Goal: Navigation & Orientation: Find specific page/section

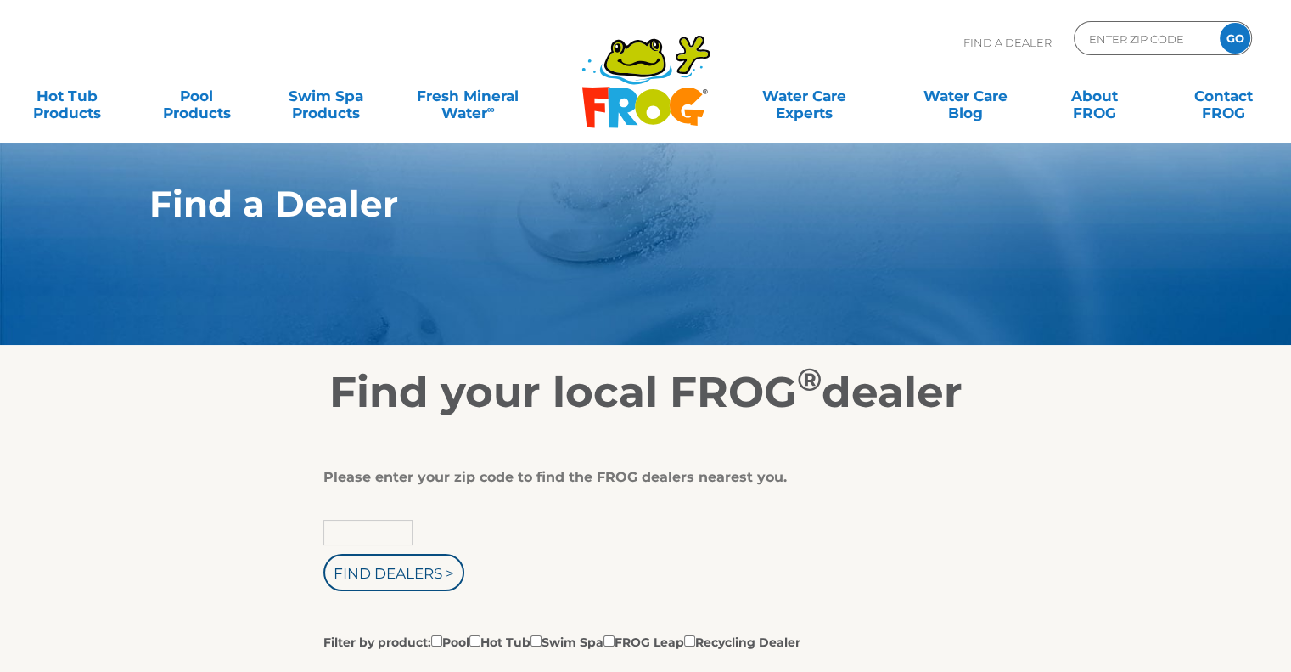
click at [353, 536] on input "text" at bounding box center [368, 532] width 89 height 25
type input "Zip Code"
click at [377, 529] on input "text" at bounding box center [368, 532] width 89 height 25
paste input "39553"
type input "39553"
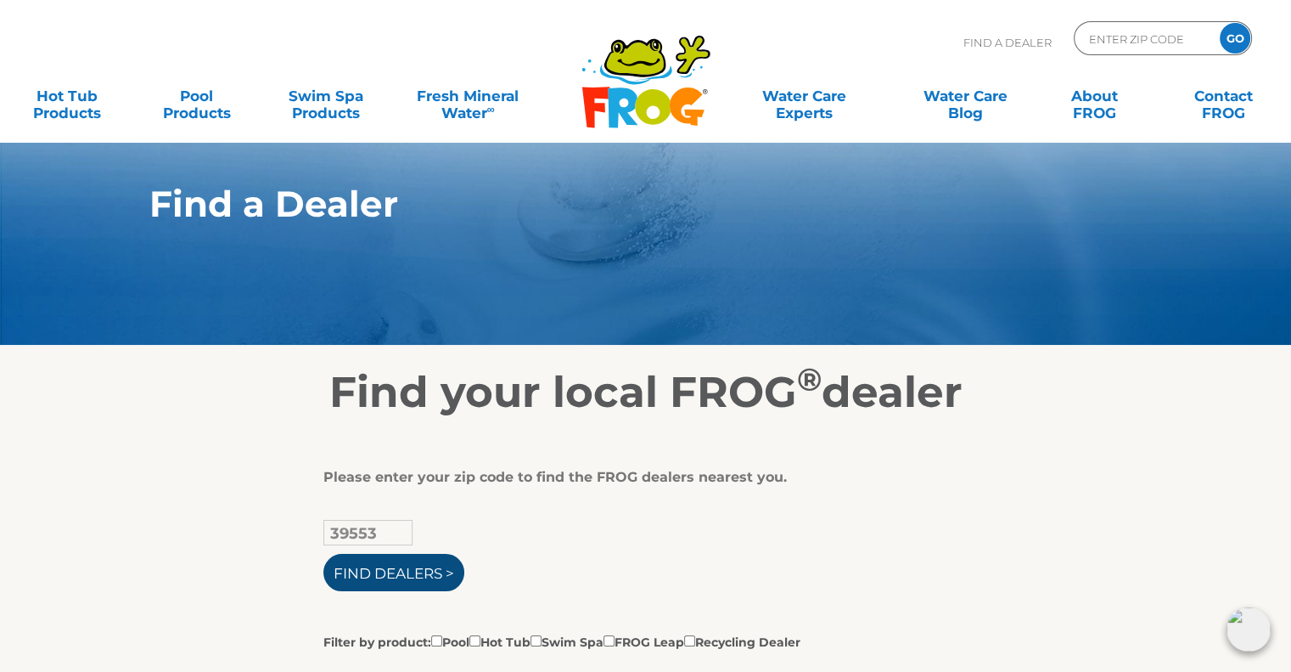
click at [391, 577] on input "Find Dealers >" at bounding box center [394, 572] width 141 height 37
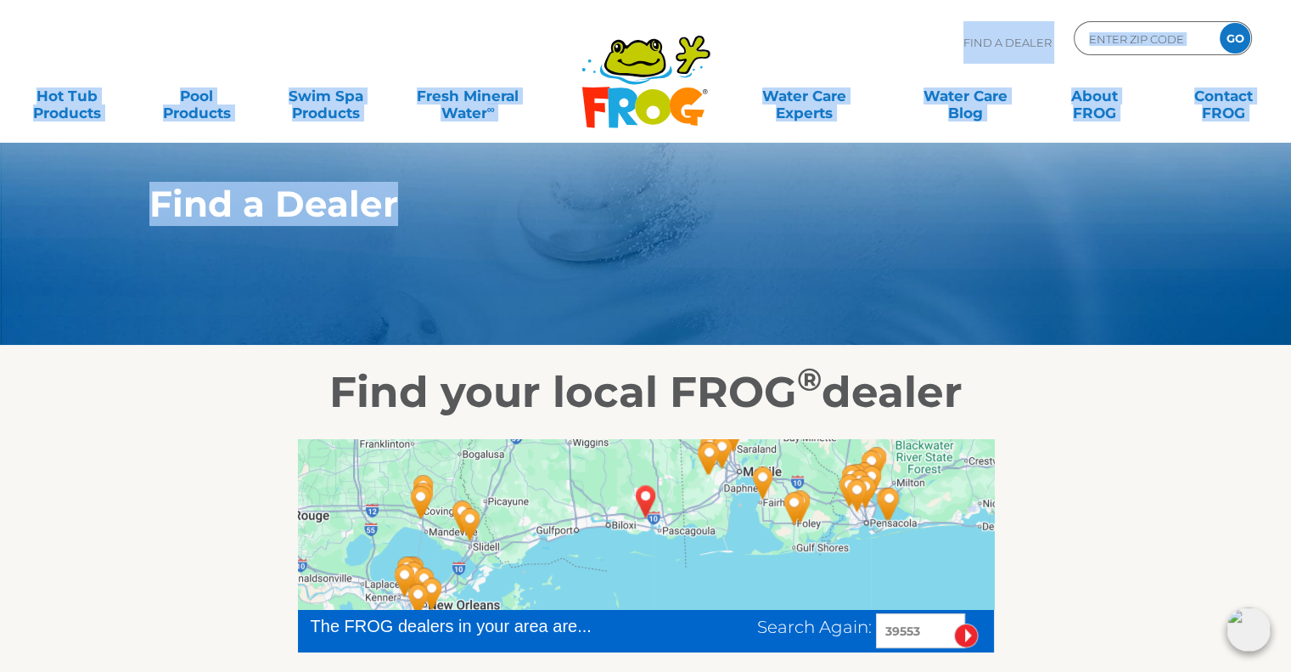
drag, startPoint x: 1289, startPoint y: 77, endPoint x: 1300, endPoint y: 147, distance: 70.5
click at [1291, 147] on html ".st130{clip-path:url(#SVGID_2_);fill-rule:evenodd;clip-rule:evenodd;fill:#C3CC0…" at bounding box center [645, 336] width 1291 height 672
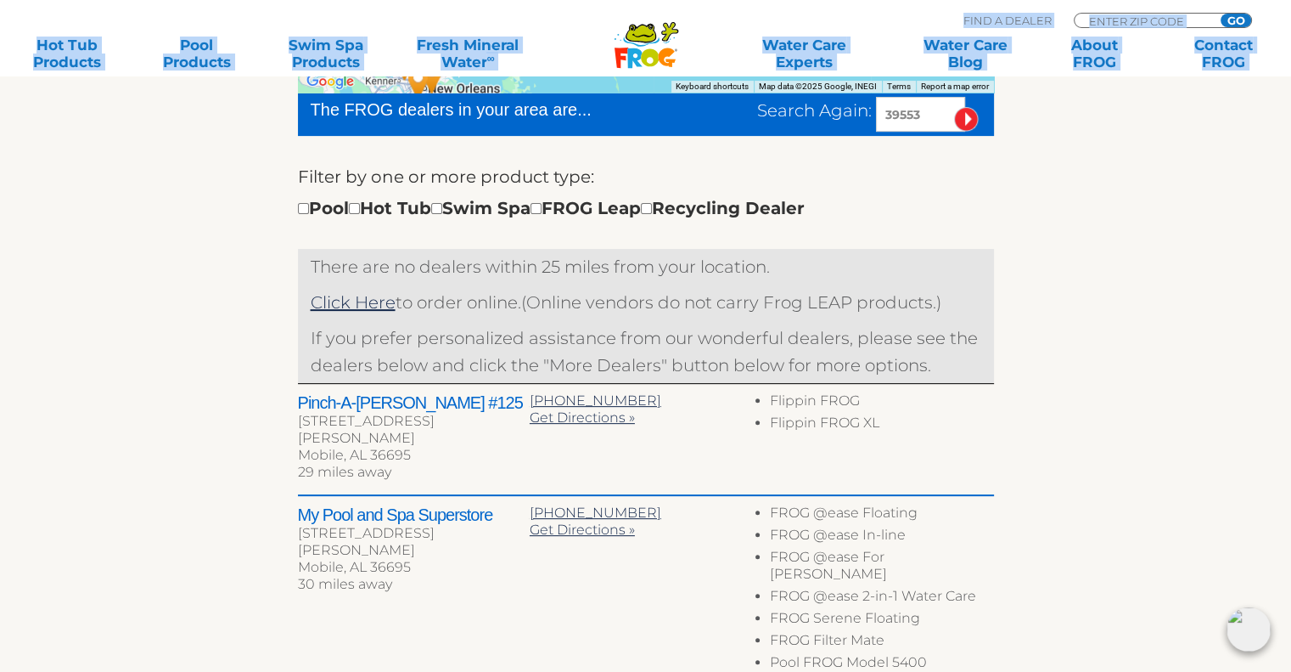
scroll to position [533, 0]
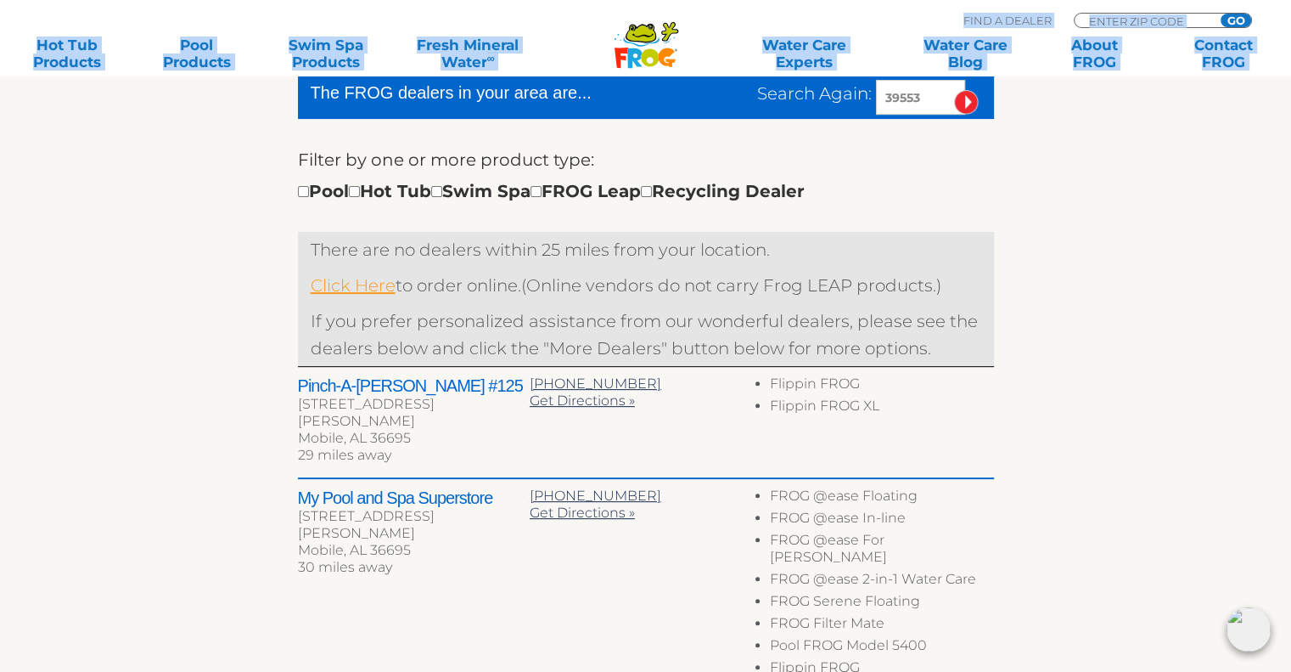
click at [374, 287] on link "Click Here" at bounding box center [353, 285] width 85 height 20
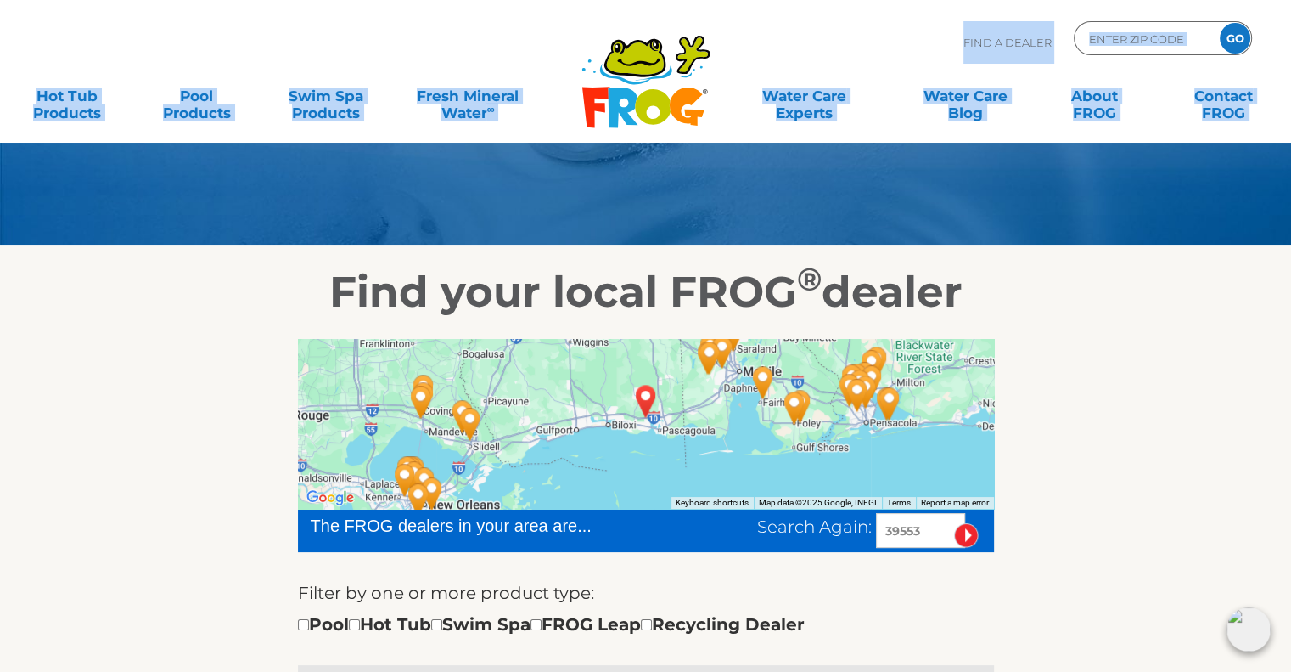
scroll to position [110, 0]
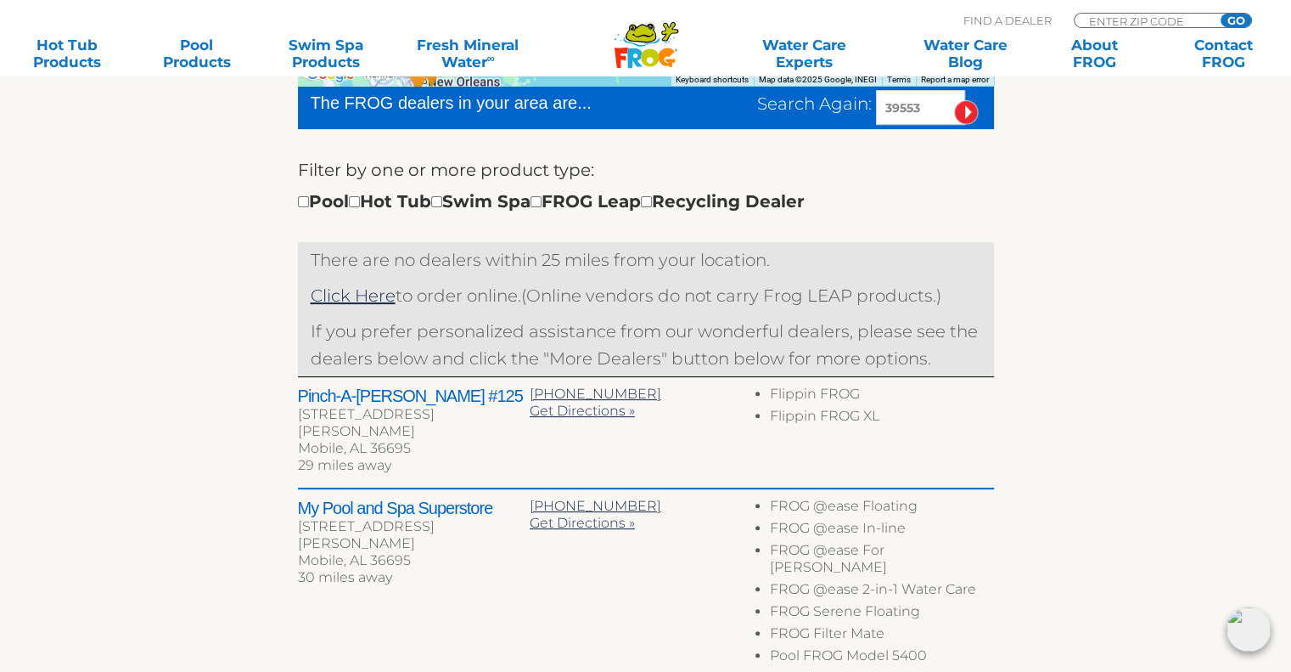
scroll to position [520, 0]
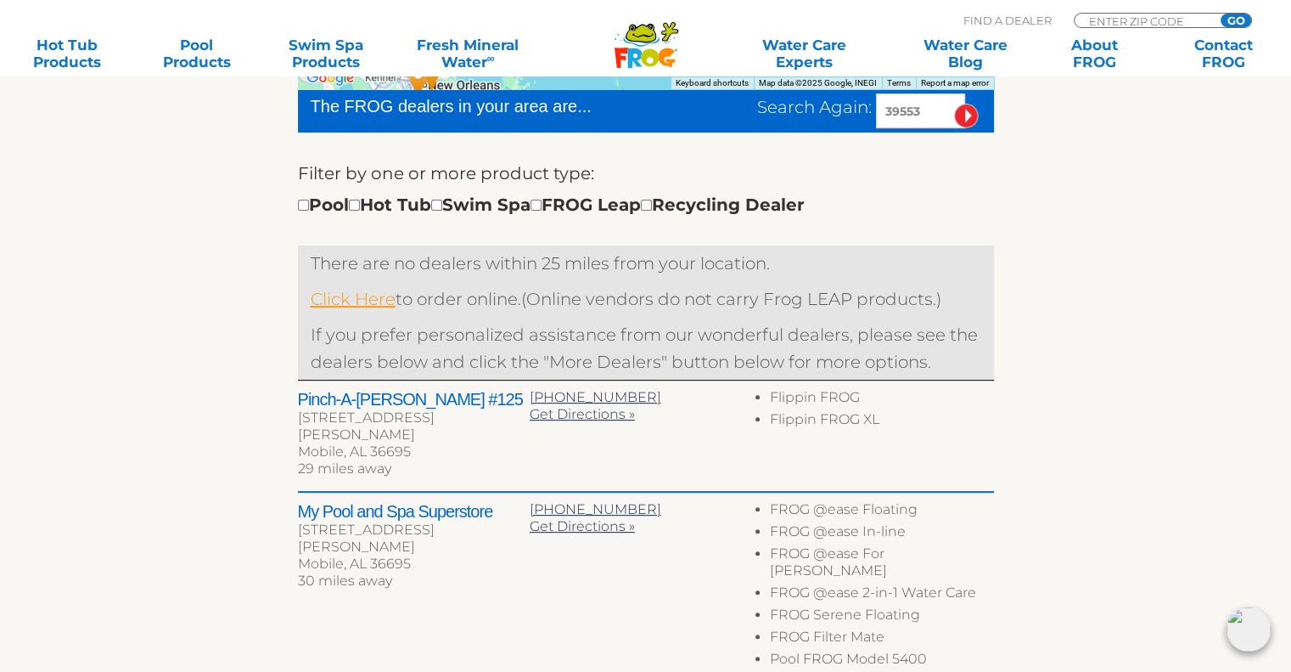
click at [363, 300] on link "Click Here" at bounding box center [353, 299] width 85 height 20
